Goal: Find specific page/section: Find specific page/section

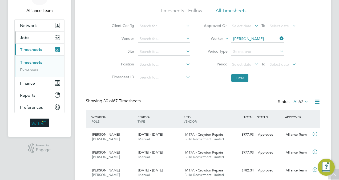
click at [31, 39] on button "Jobs" at bounding box center [40, 37] width 50 height 12
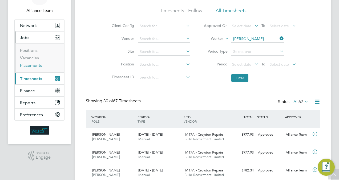
click at [32, 63] on link "Placements" at bounding box center [31, 65] width 22 height 5
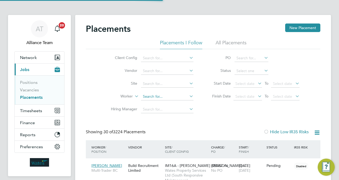
click at [174, 93] on input at bounding box center [167, 96] width 52 height 7
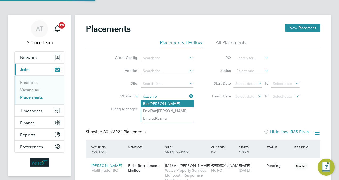
click at [164, 103] on li "[PERSON_NAME]" at bounding box center [167, 103] width 53 height 7
type input "[PERSON_NAME]"
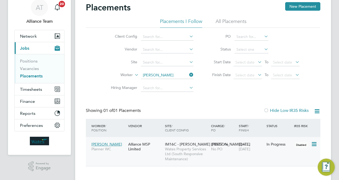
click at [205, 144] on span "IM16C - [PERSON_NAME] [PERSON_NAME] - I…" at bounding box center [207, 143] width 85 height 5
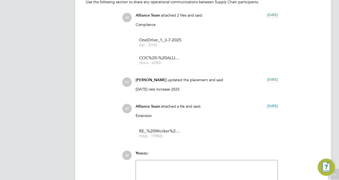
scroll to position [437, 0]
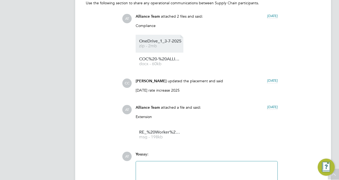
click at [150, 44] on span "zip - 2mb" at bounding box center [160, 46] width 43 height 4
